Goal: Task Accomplishment & Management: Manage account settings

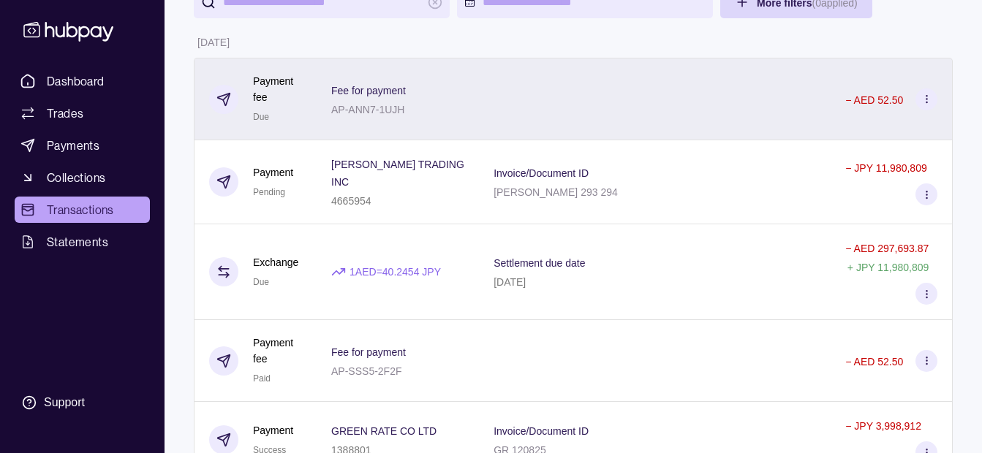
scroll to position [146, 0]
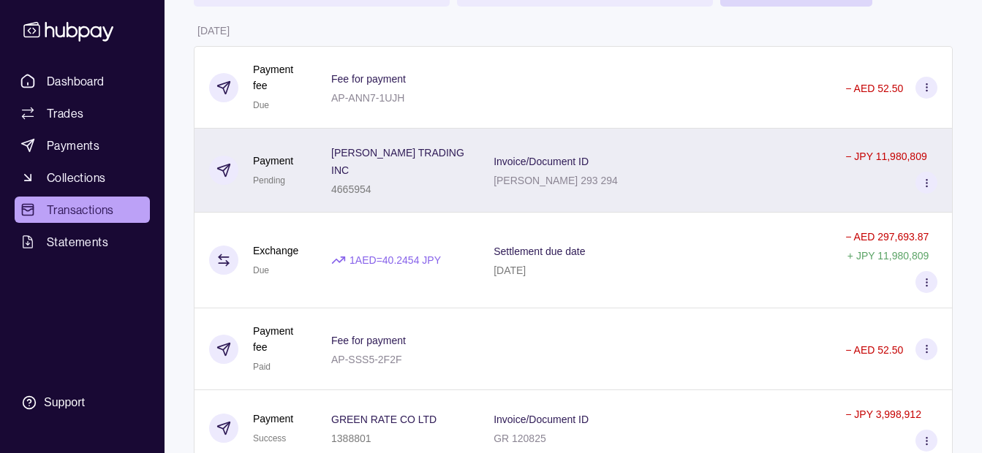
click at [462, 170] on div "[PERSON_NAME] TRADING INC 4665954" at bounding box center [397, 170] width 133 height 54
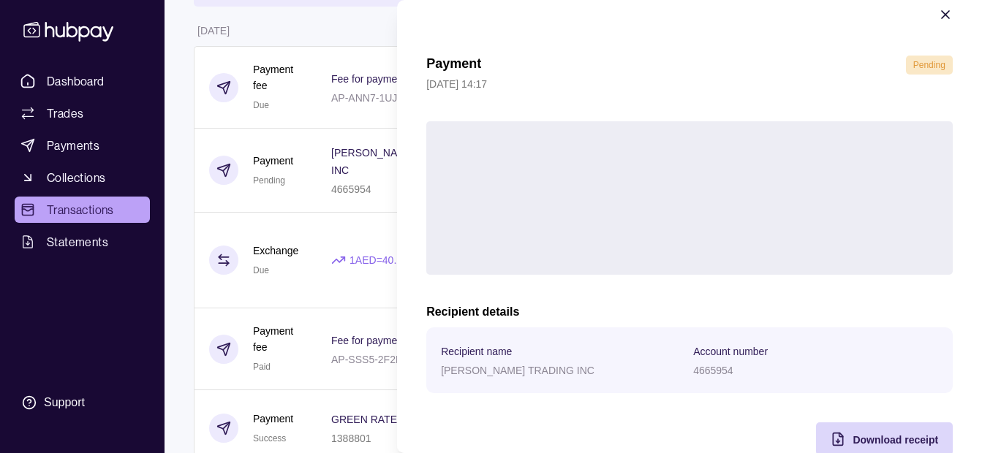
scroll to position [53, 0]
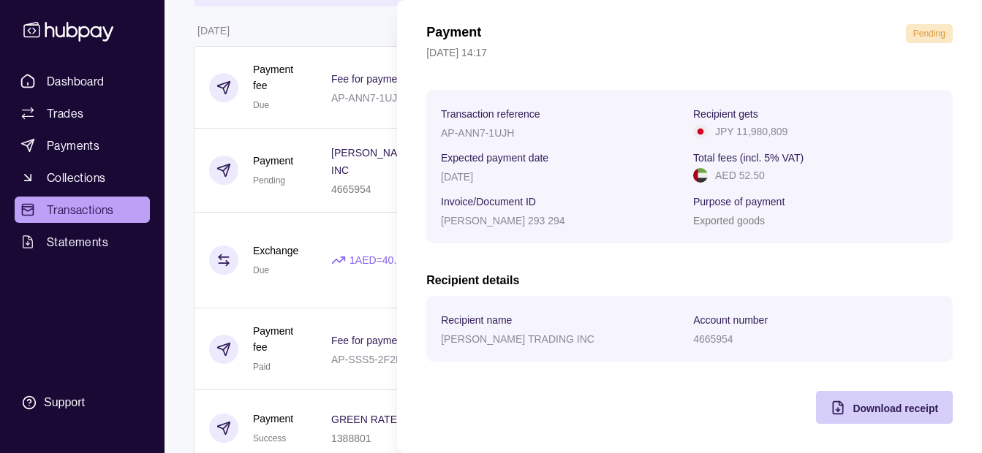
click at [869, 408] on span "Download receipt" at bounding box center [895, 409] width 86 height 12
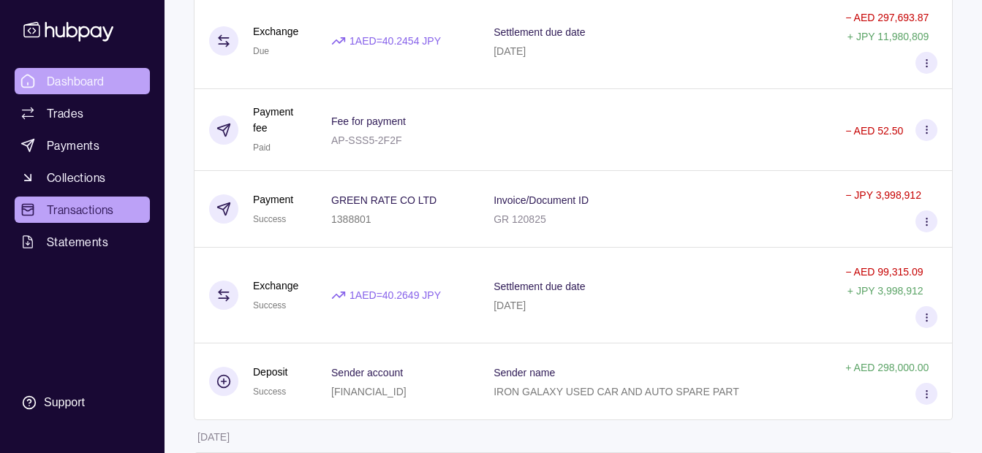
click at [77, 83] on span "Dashboard" at bounding box center [76, 81] width 58 height 18
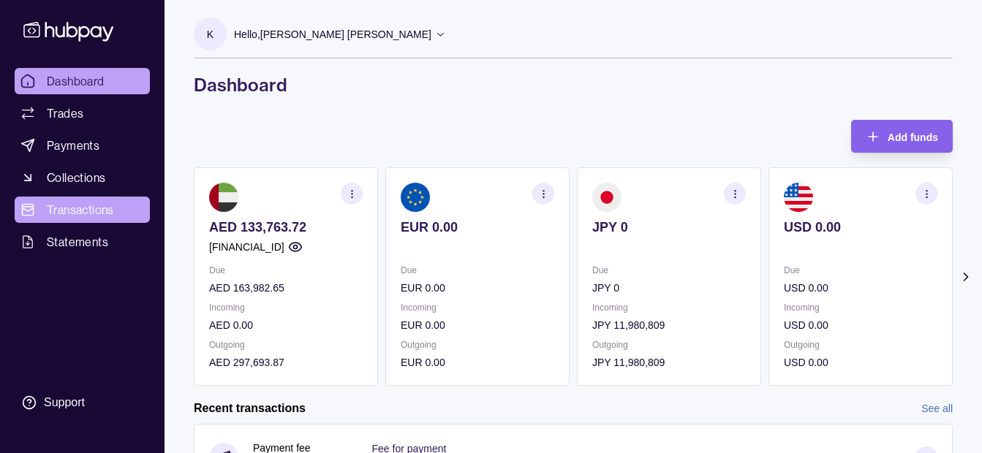
click at [109, 208] on span "Transactions" at bounding box center [80, 210] width 67 height 18
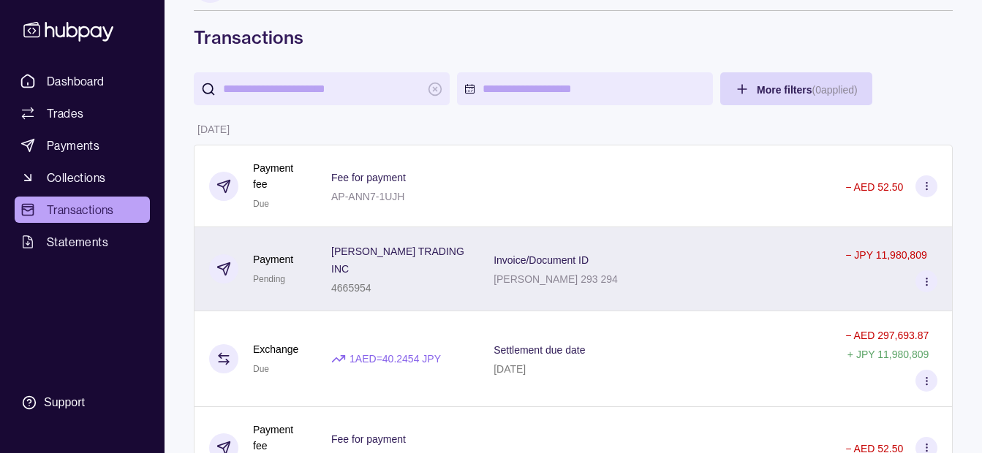
scroll to position [146, 0]
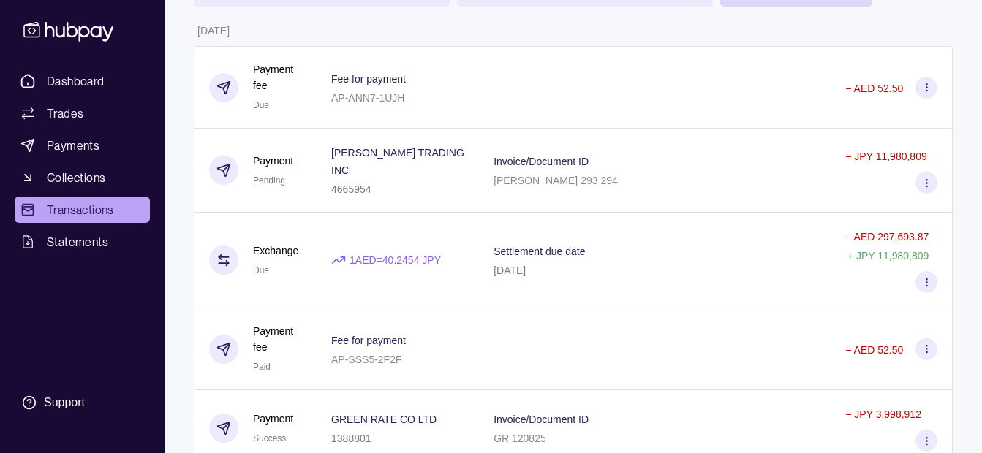
click at [97, 64] on div "Dashboard Trades Payments Collections Transactions Statements Support" at bounding box center [82, 226] width 164 height 453
click at [102, 84] on span "Dashboard" at bounding box center [76, 81] width 58 height 18
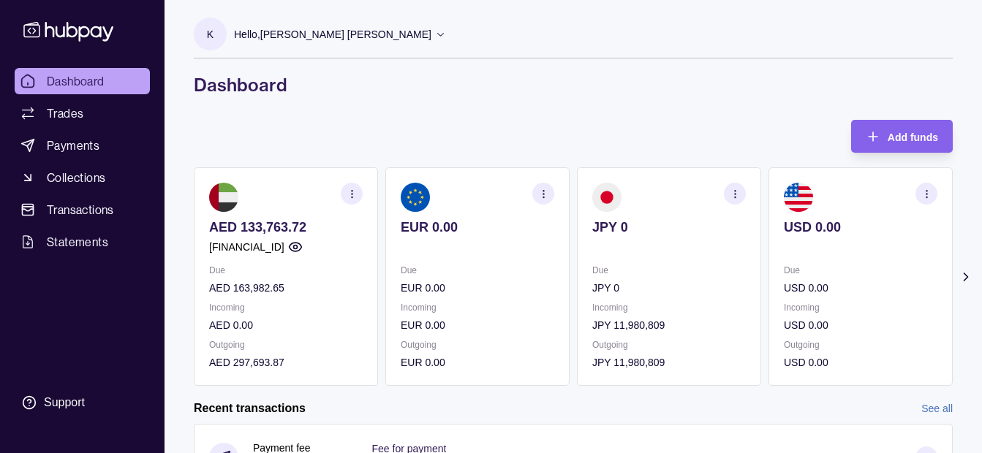
click at [329, 38] on p "Hello, [PERSON_NAME] [PERSON_NAME]" at bounding box center [332, 34] width 197 height 16
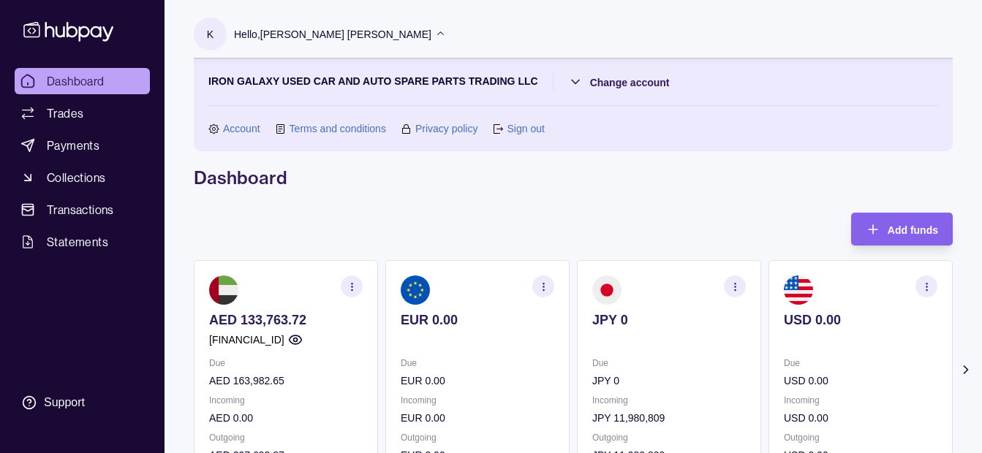
click at [435, 33] on icon at bounding box center [440, 34] width 11 height 11
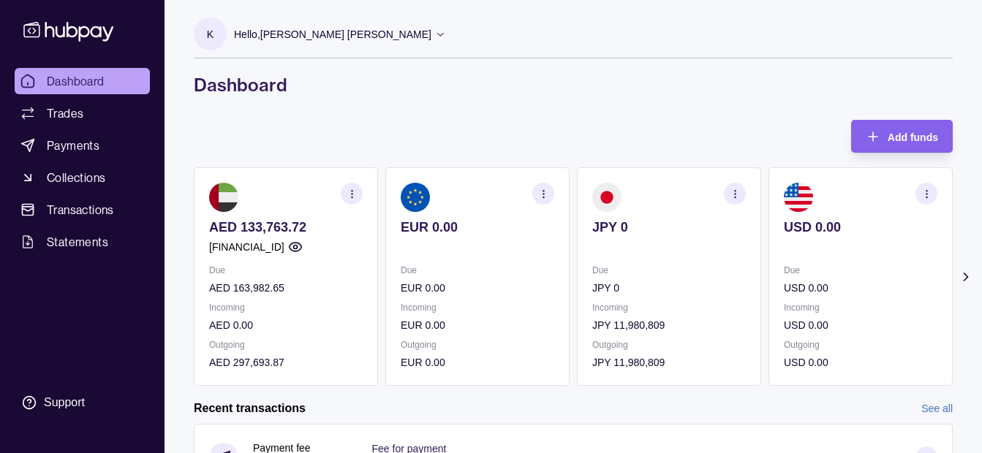
click at [362, 34] on p "Hello, [PERSON_NAME] [PERSON_NAME]" at bounding box center [332, 34] width 197 height 16
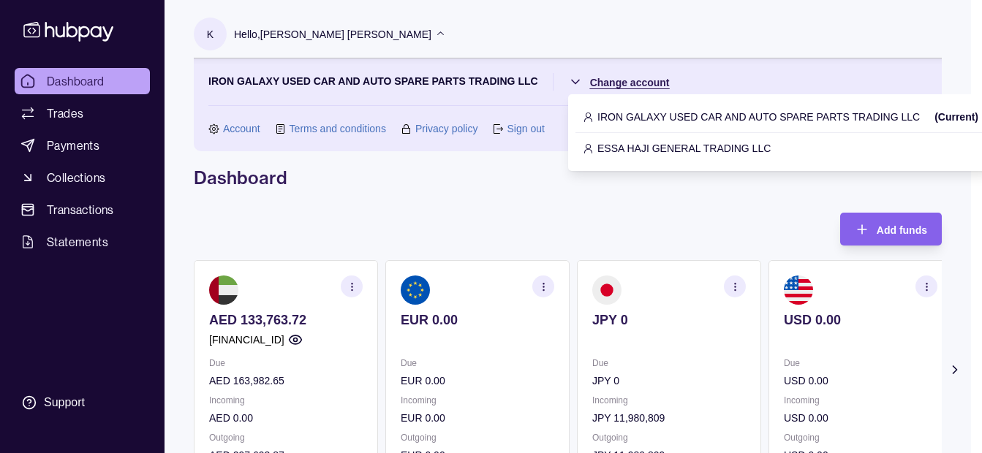
click at [605, 81] on html "Dashboard Trades Payments Collections Transactions Statements Support K Hello, …" at bounding box center [491, 448] width 982 height 897
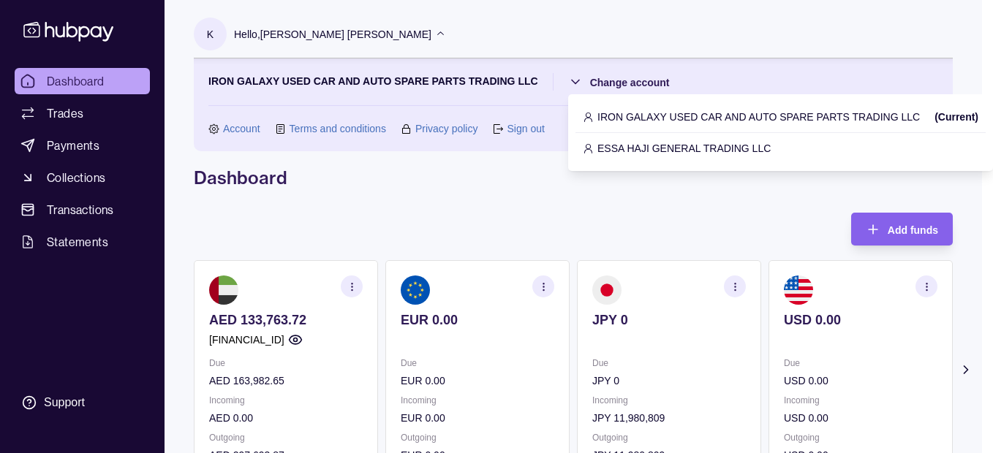
click at [648, 145] on p "ESSA HAJI GENERAL TRADING LLC" at bounding box center [683, 148] width 173 height 16
